Goal: Complete application form

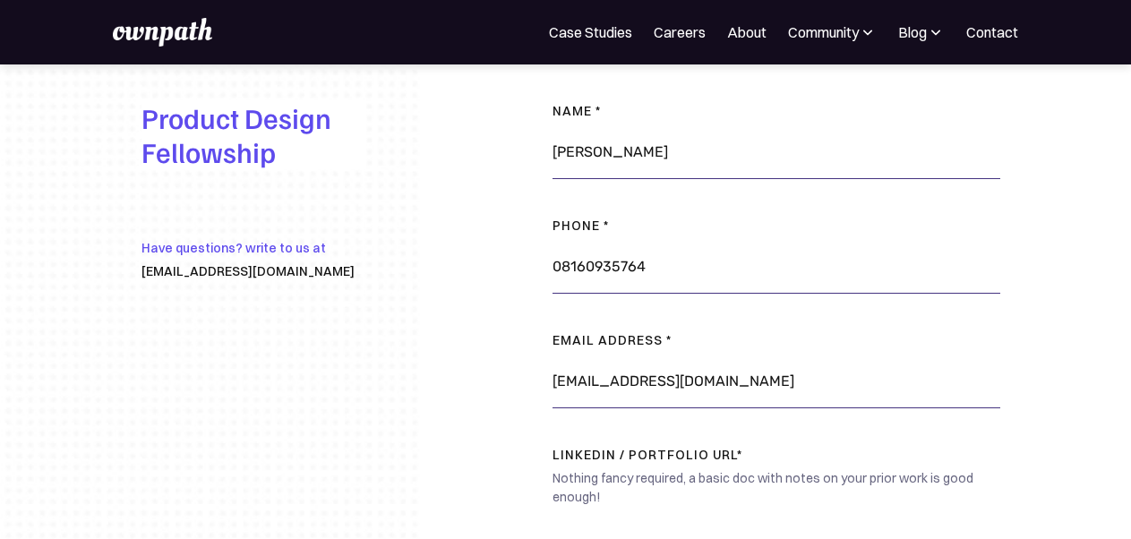
click at [735, 477] on div "Nothing fancy required, a basic doc with notes on your prior work is good enoug…" at bounding box center [777, 494] width 448 height 50
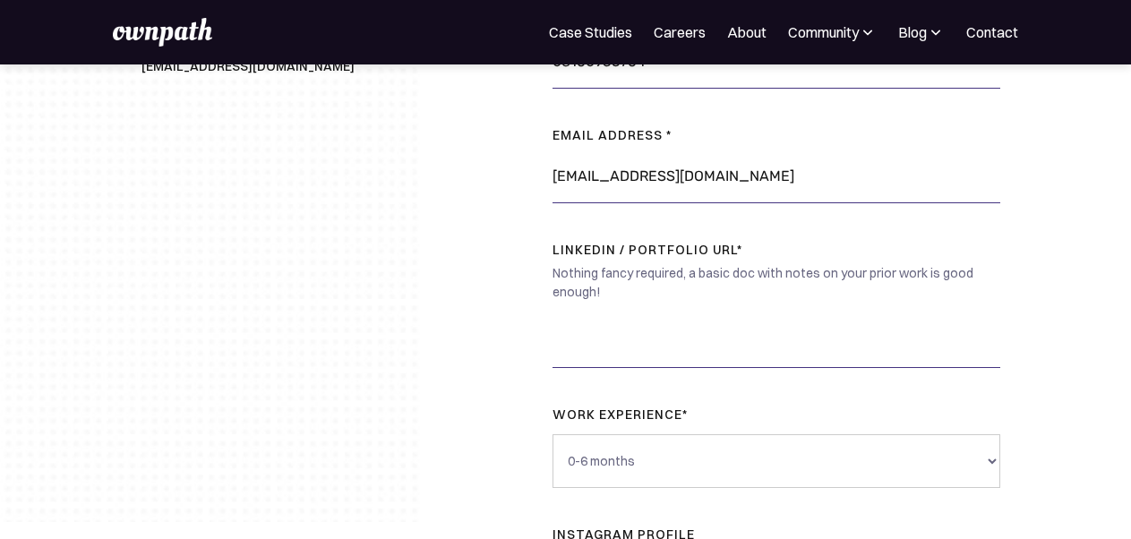
scroll to position [252, 0]
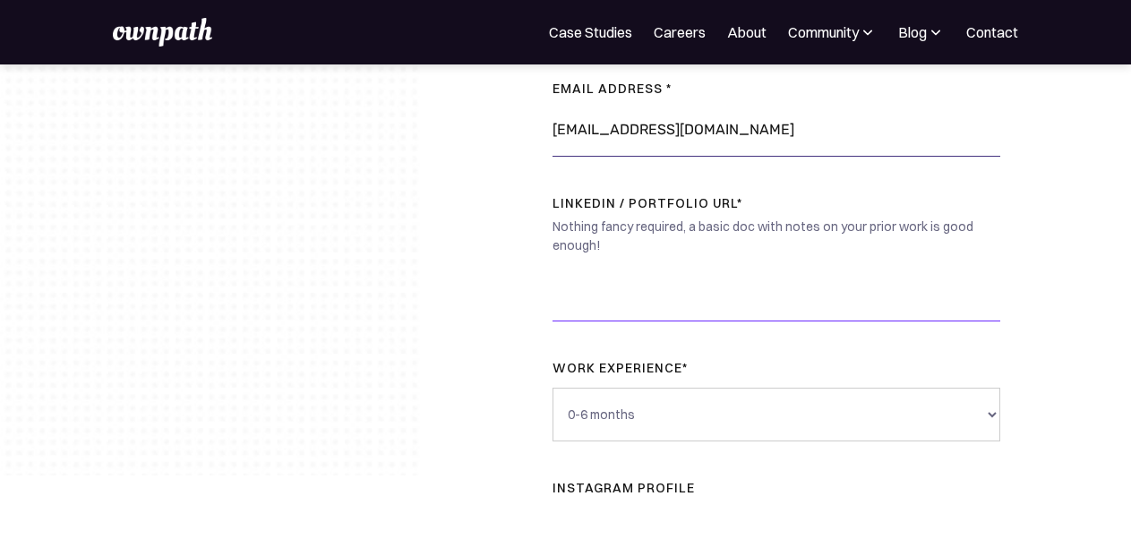
click at [635, 308] on input "LinkedIn / Portfolio URL*" at bounding box center [777, 295] width 448 height 54
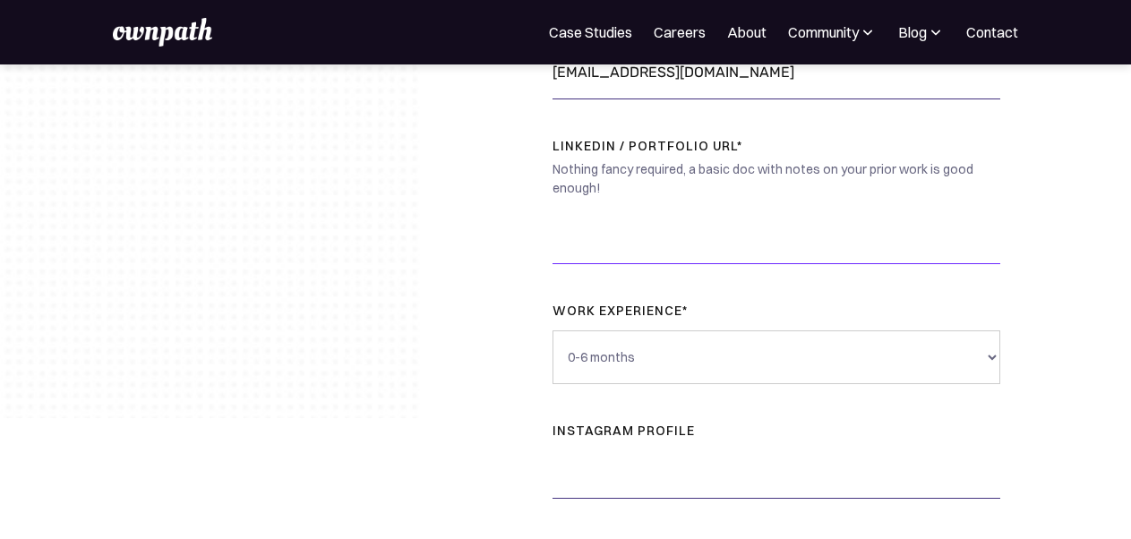
scroll to position [306, 0]
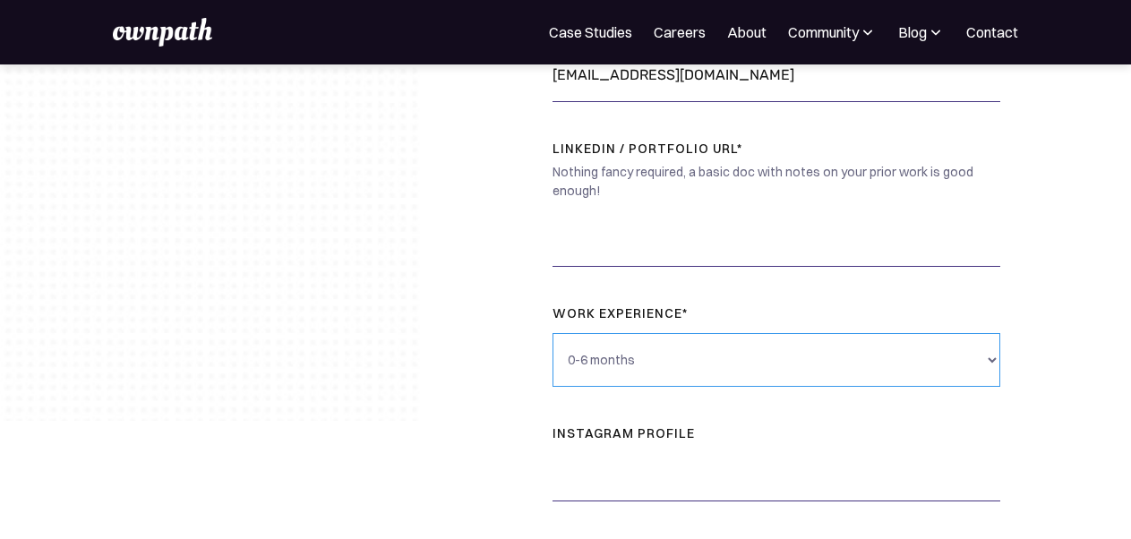
click at [986, 358] on select "0-6 months 6 months - 1 year 1 - 3 years 3 - 5 years 5+ years" at bounding box center [777, 360] width 448 height 54
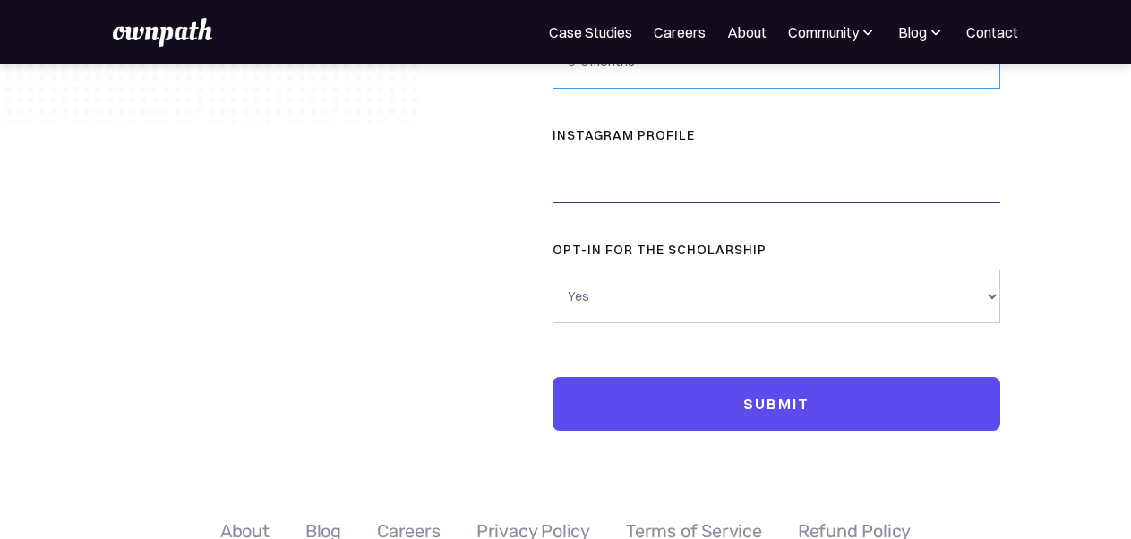
scroll to position [610, 0]
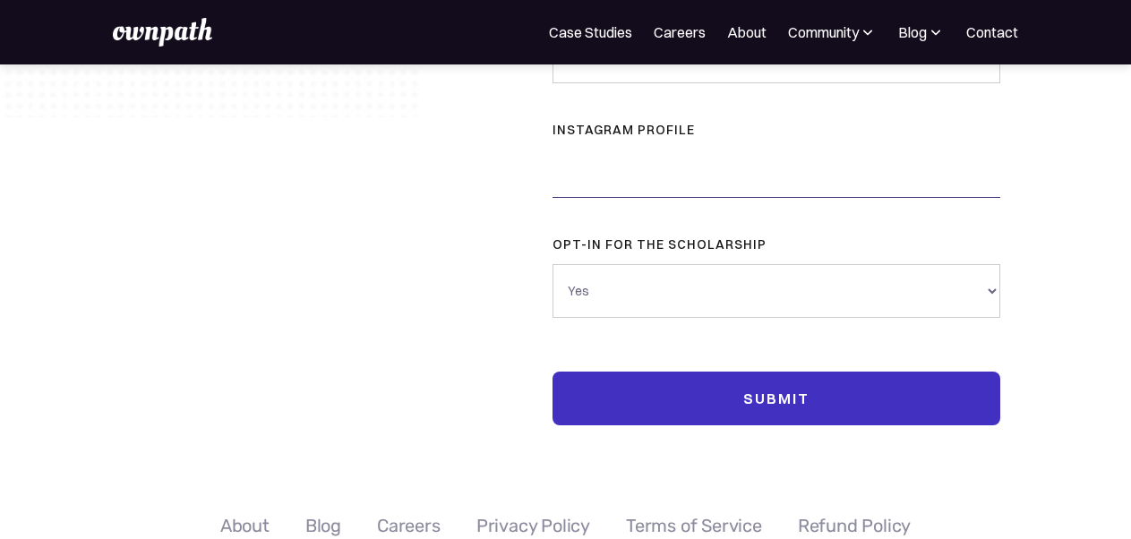
click at [860, 412] on input "Submit" at bounding box center [777, 399] width 448 height 54
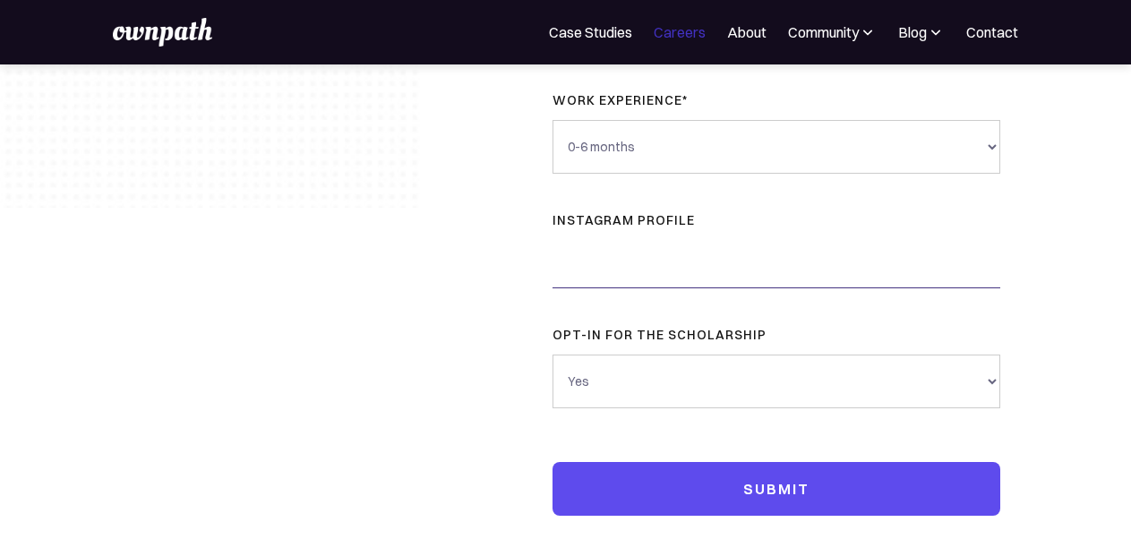
click at [677, 33] on link "Careers" at bounding box center [680, 31] width 52 height 21
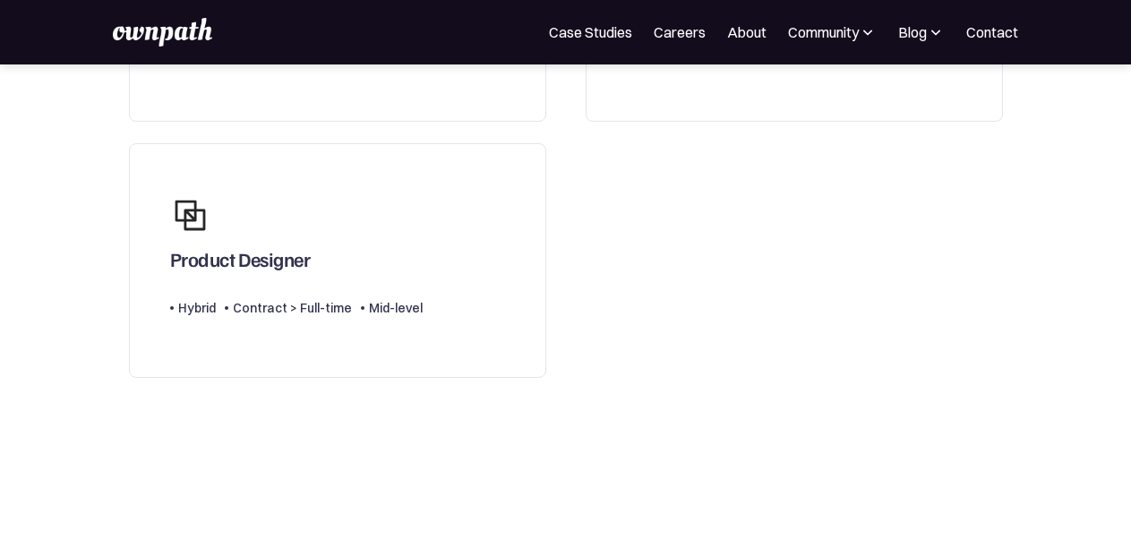
scroll to position [334, 0]
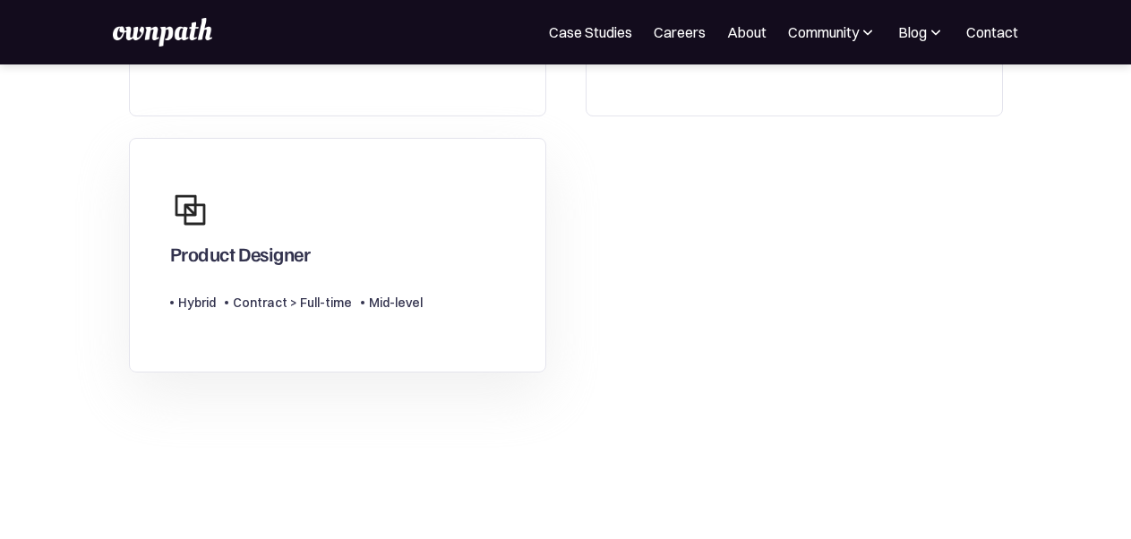
click at [207, 265] on div "Product Designer" at bounding box center [240, 253] width 141 height 23
